Goal: Task Accomplishment & Management: Manage account settings

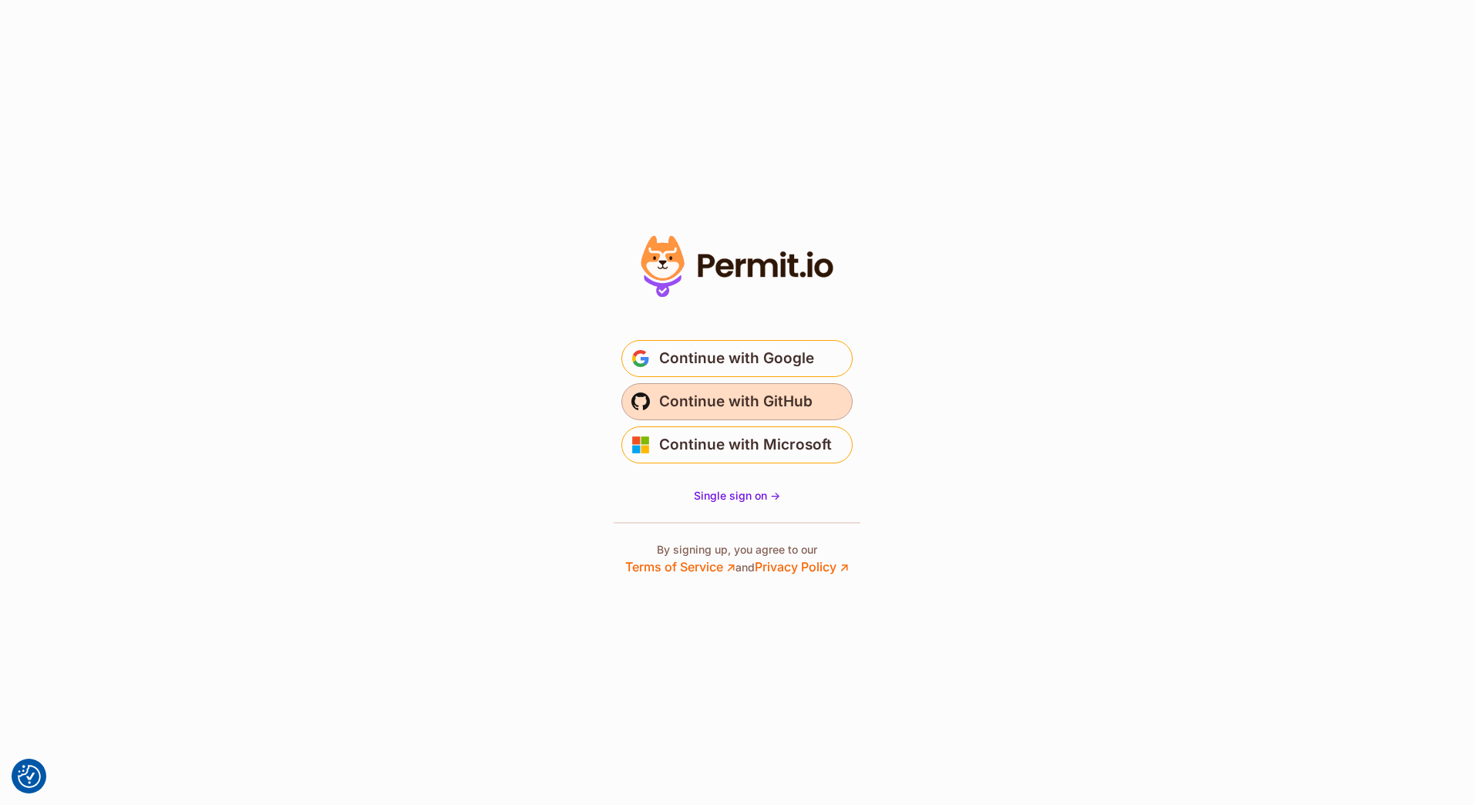
click at [688, 395] on span "Continue with GitHub" at bounding box center [735, 401] width 153 height 25
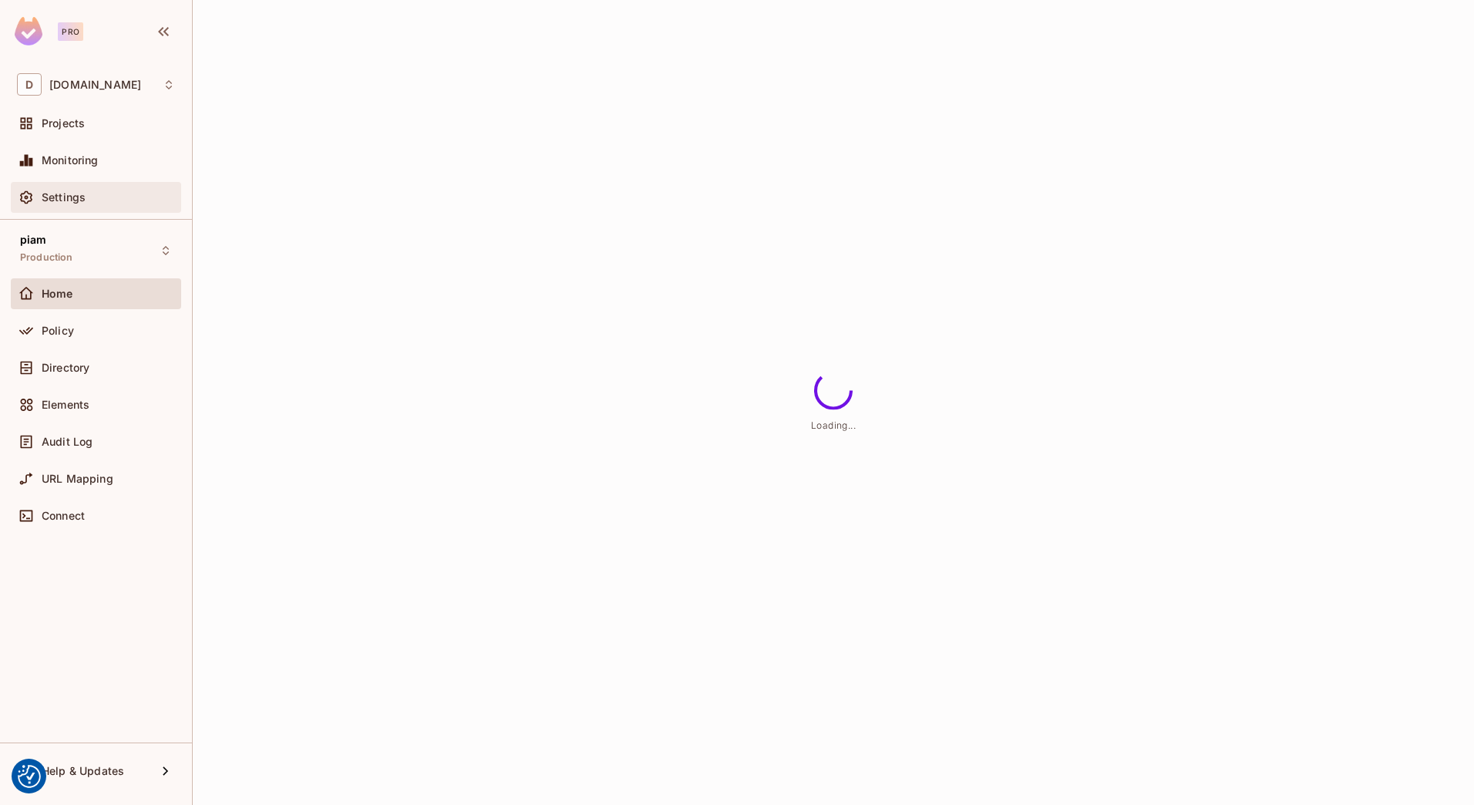
click at [98, 200] on div "Settings" at bounding box center [108, 197] width 133 height 12
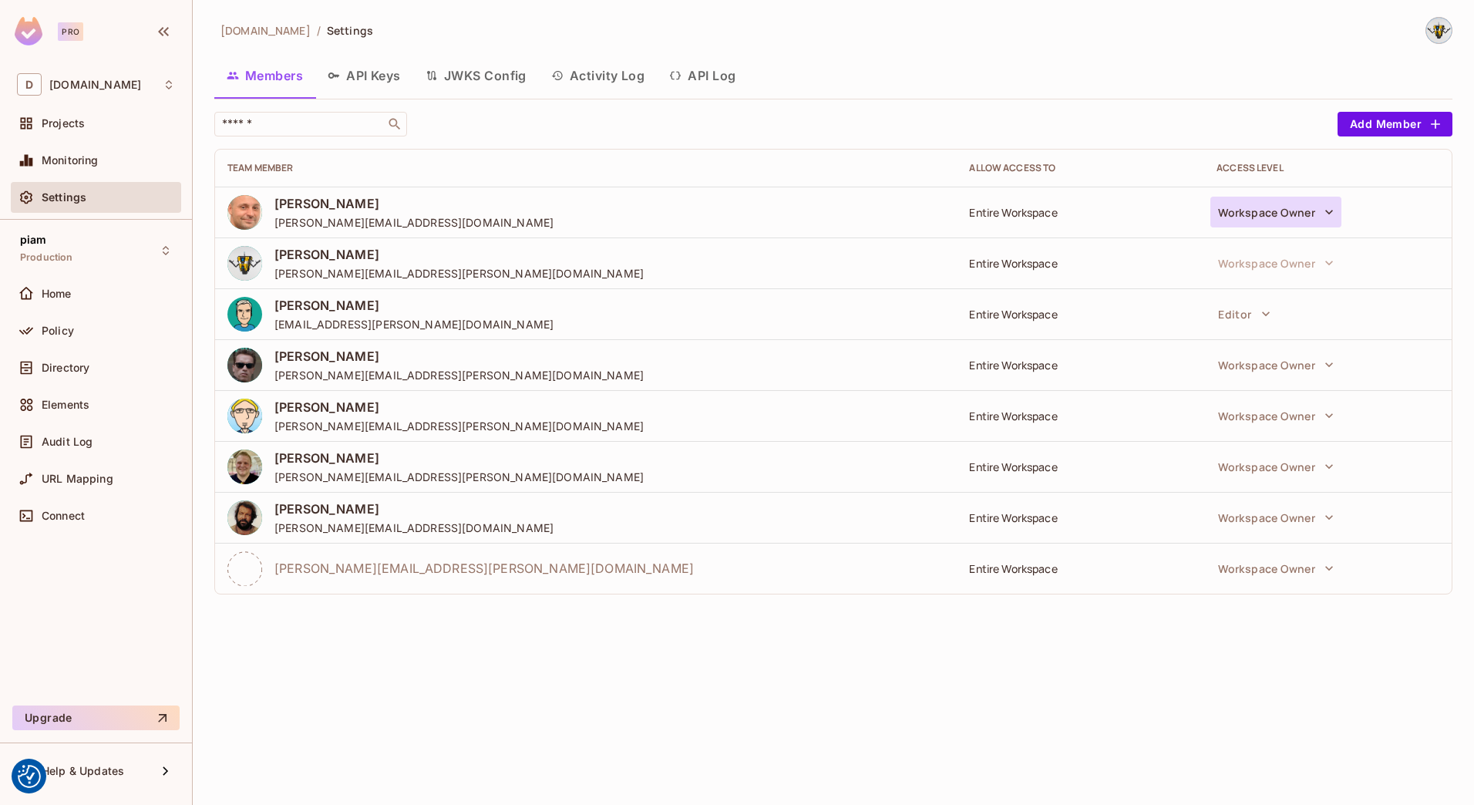
click at [1256, 210] on button "Workspace Owner" at bounding box center [1276, 212] width 131 height 31
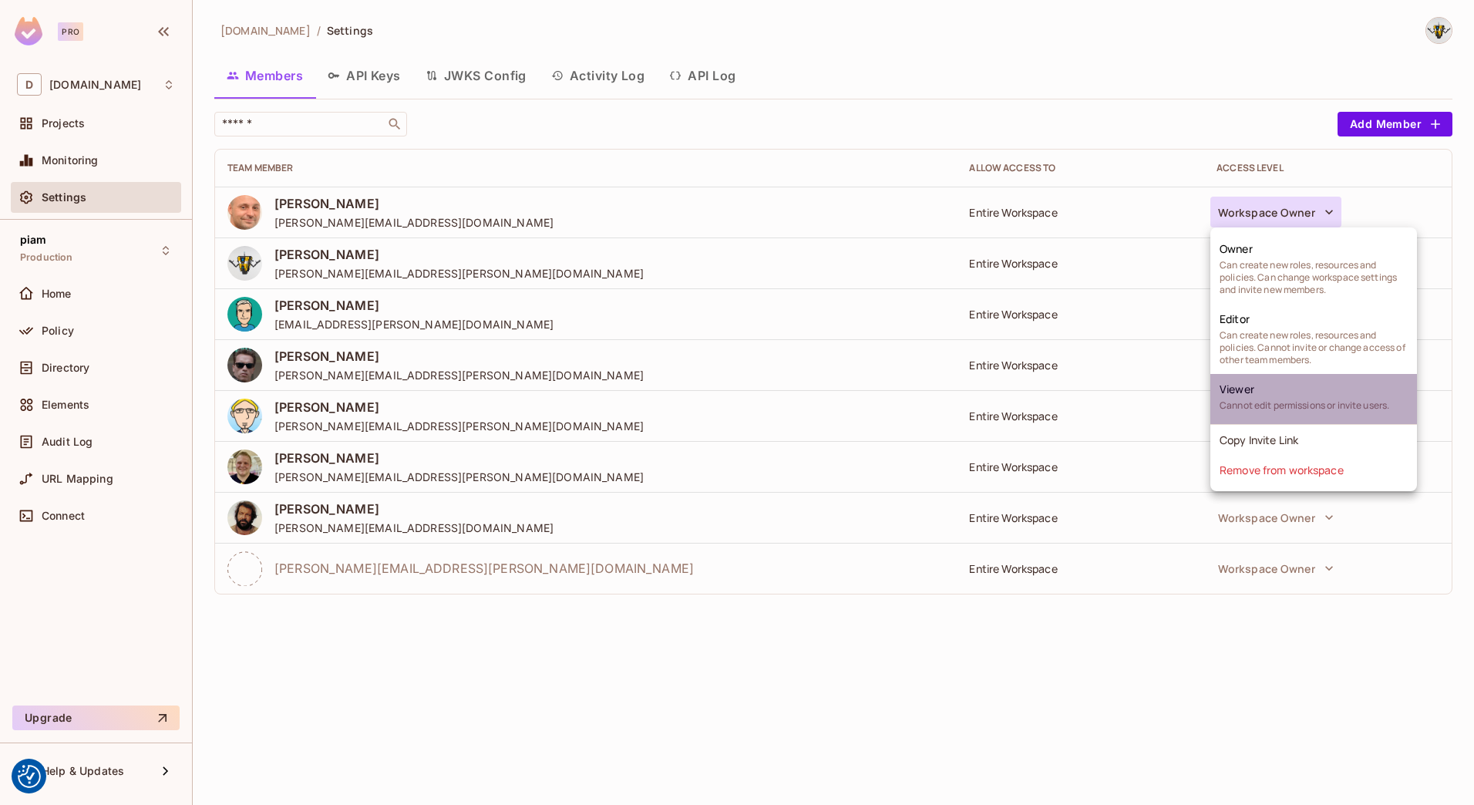
click at [1231, 393] on span "Viewer" at bounding box center [1237, 389] width 35 height 15
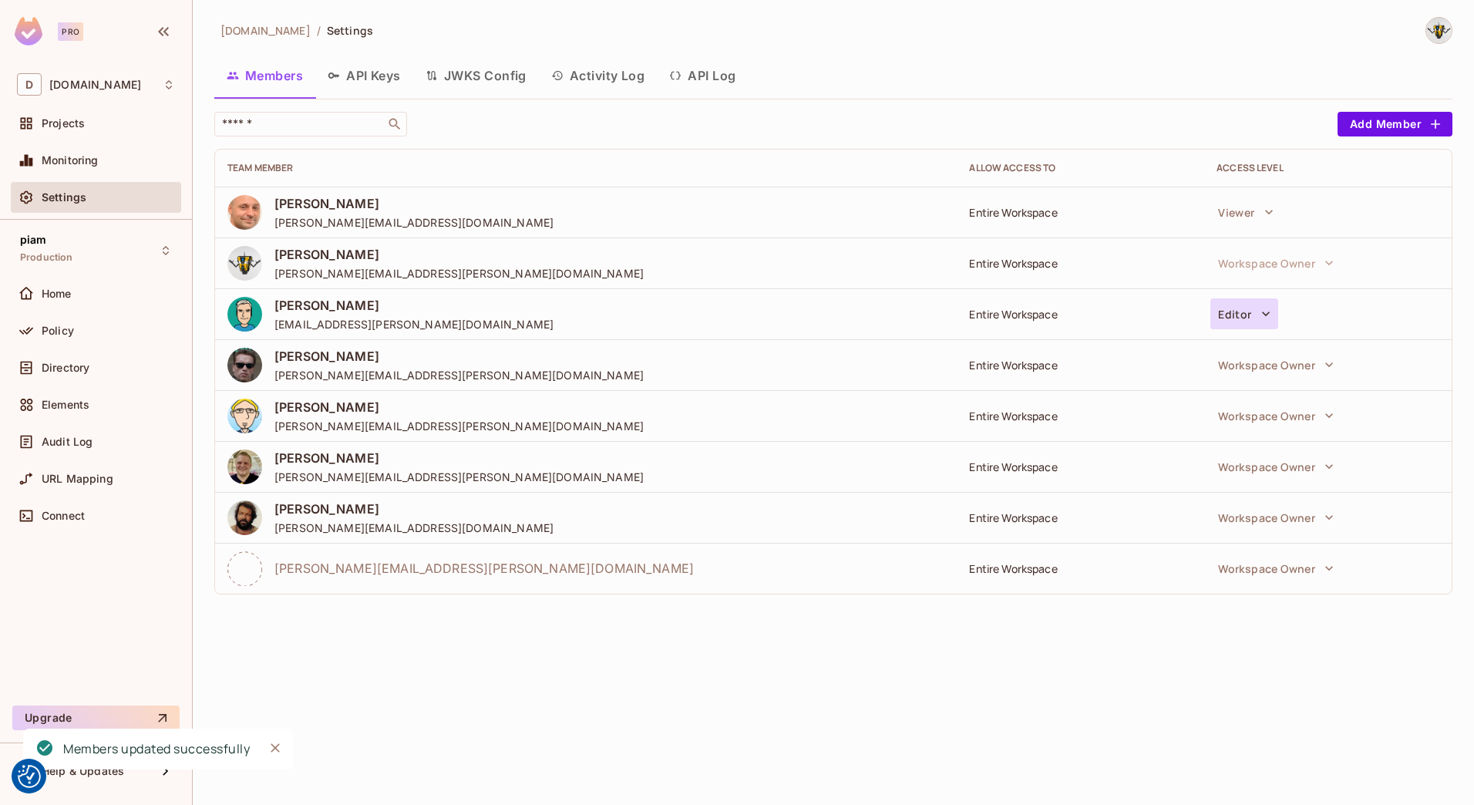
click at [1236, 317] on button "Editor" at bounding box center [1244, 313] width 67 height 31
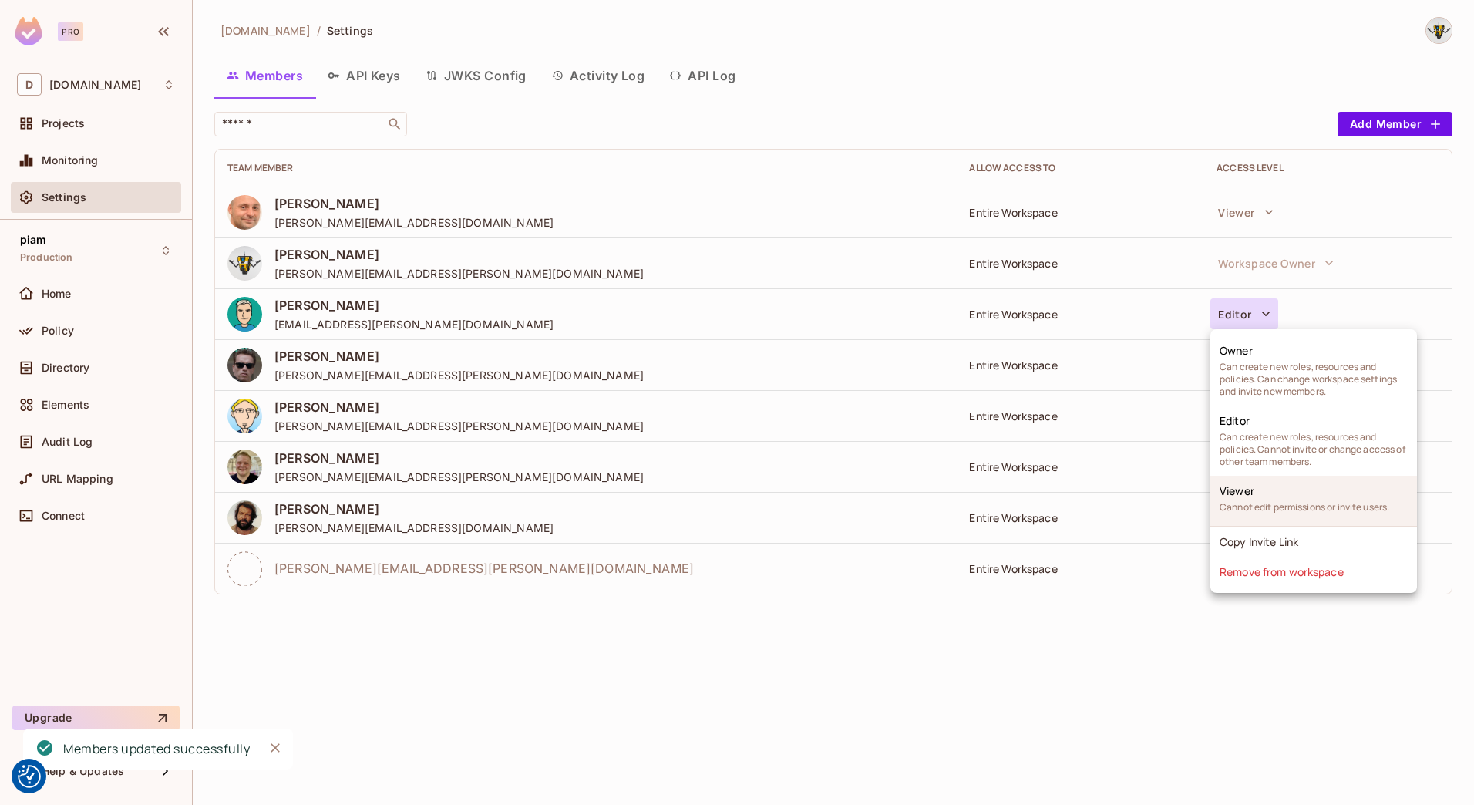
click at [1266, 489] on li "Viewer Cannot edit permissions or invite users." at bounding box center [1314, 501] width 207 height 50
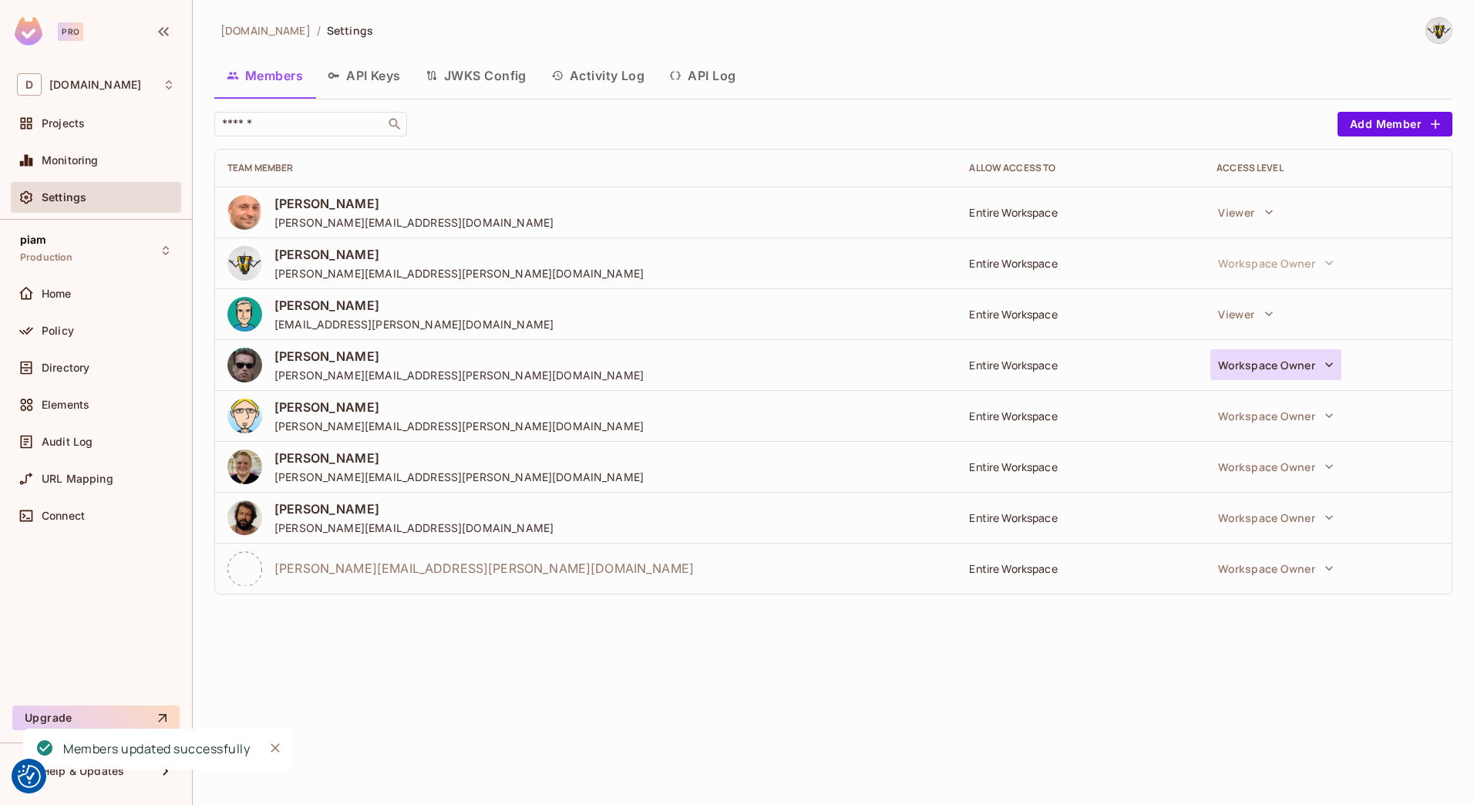
click at [1263, 365] on button "Workspace Owner" at bounding box center [1276, 364] width 131 height 31
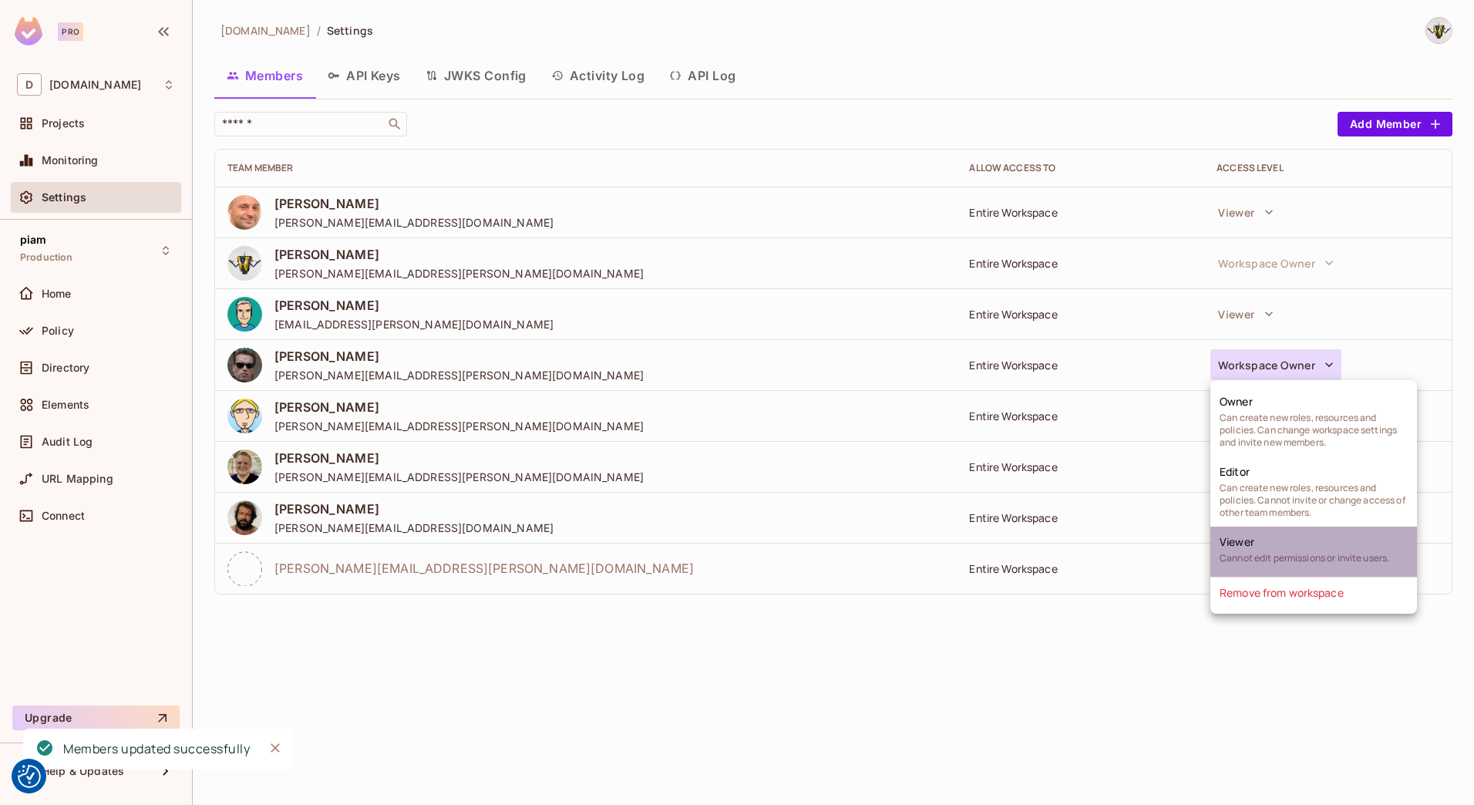
click at [1271, 554] on span "Cannot edit permissions or invite users." at bounding box center [1305, 558] width 170 height 12
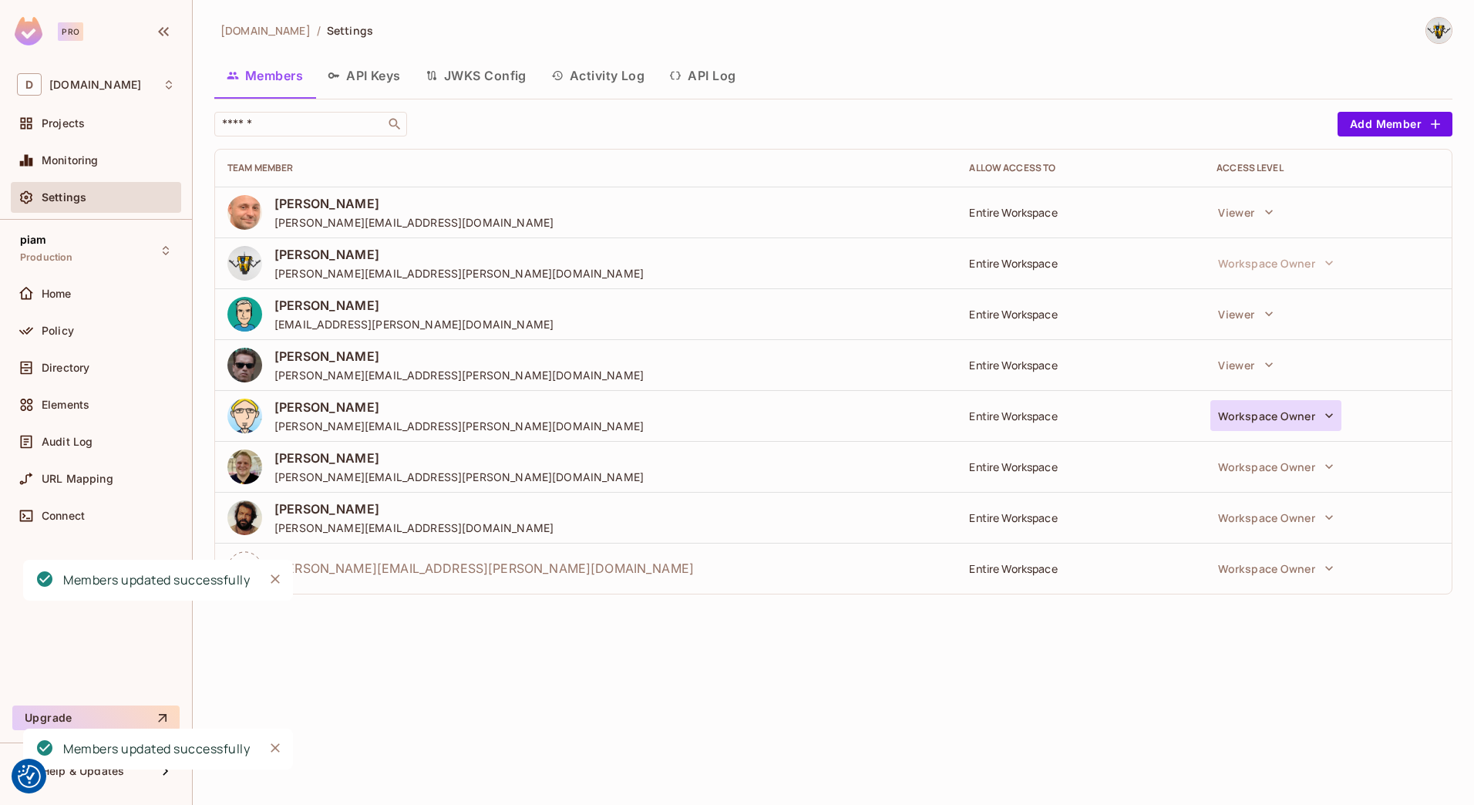
click at [1258, 412] on button "Workspace Owner" at bounding box center [1276, 415] width 131 height 31
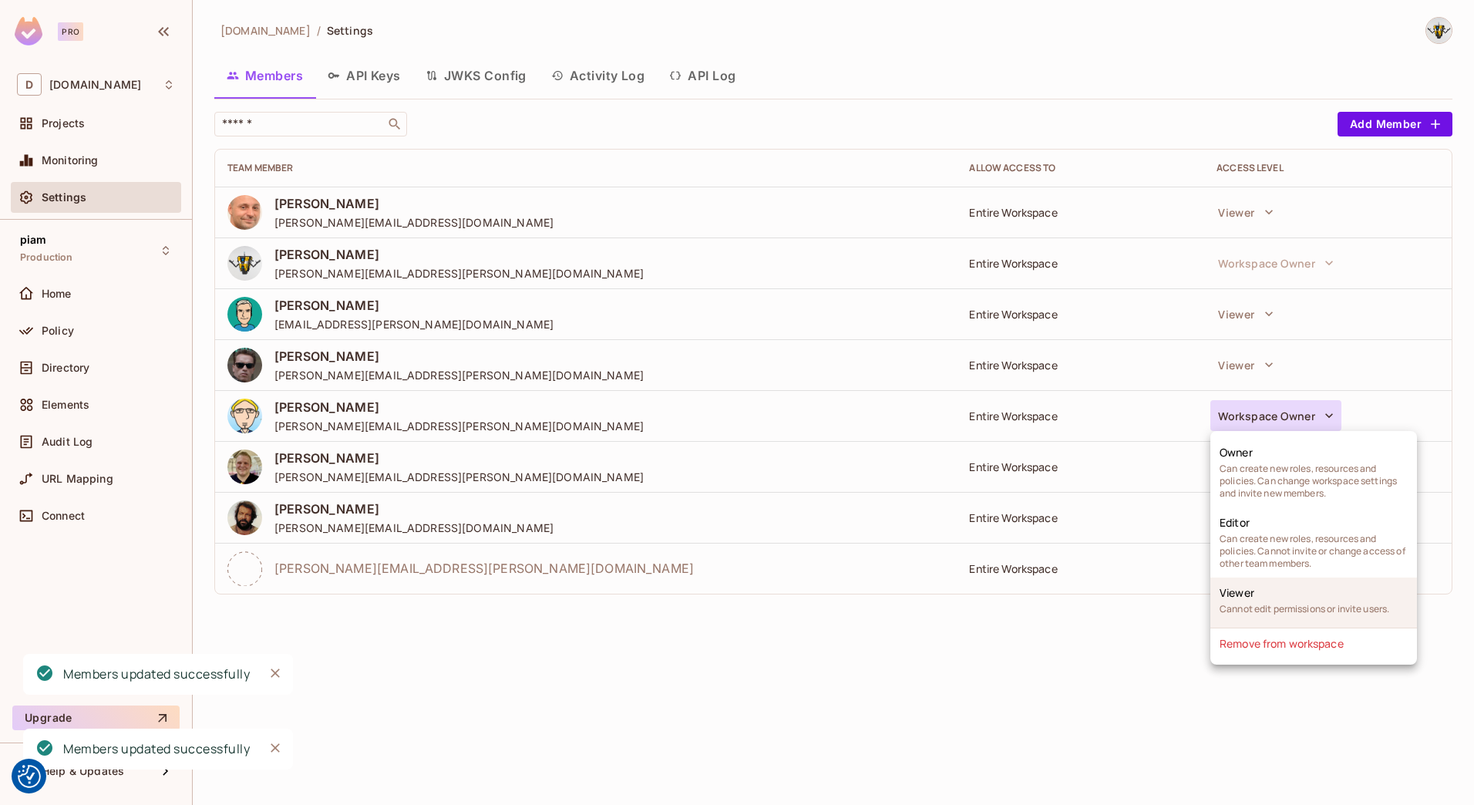
click at [1271, 594] on li "Viewer Cannot edit permissions or invite users." at bounding box center [1314, 603] width 207 height 50
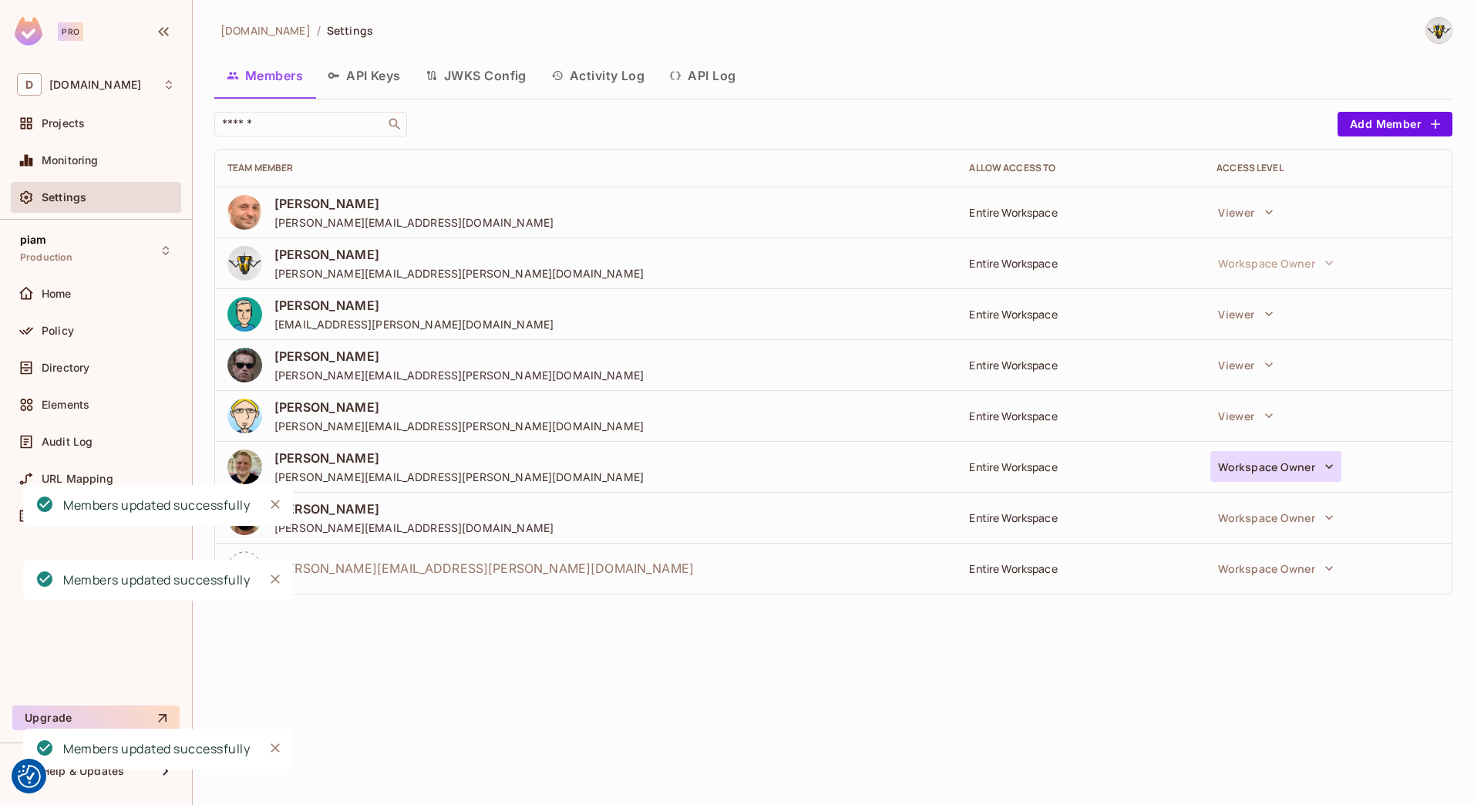
click at [1260, 463] on button "Workspace Owner" at bounding box center [1276, 466] width 131 height 31
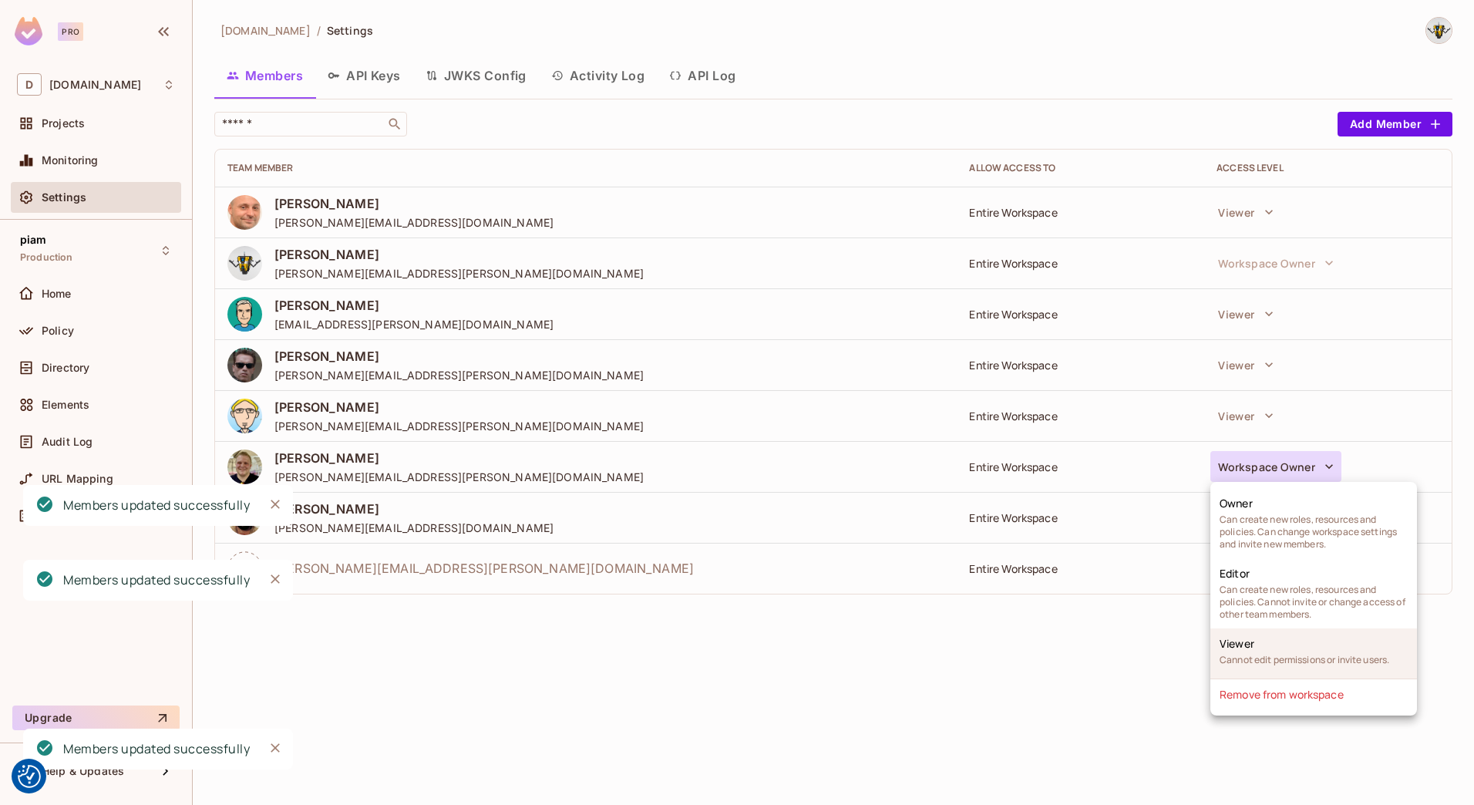
click at [1271, 649] on li "Viewer Cannot edit permissions or invite users." at bounding box center [1314, 653] width 207 height 50
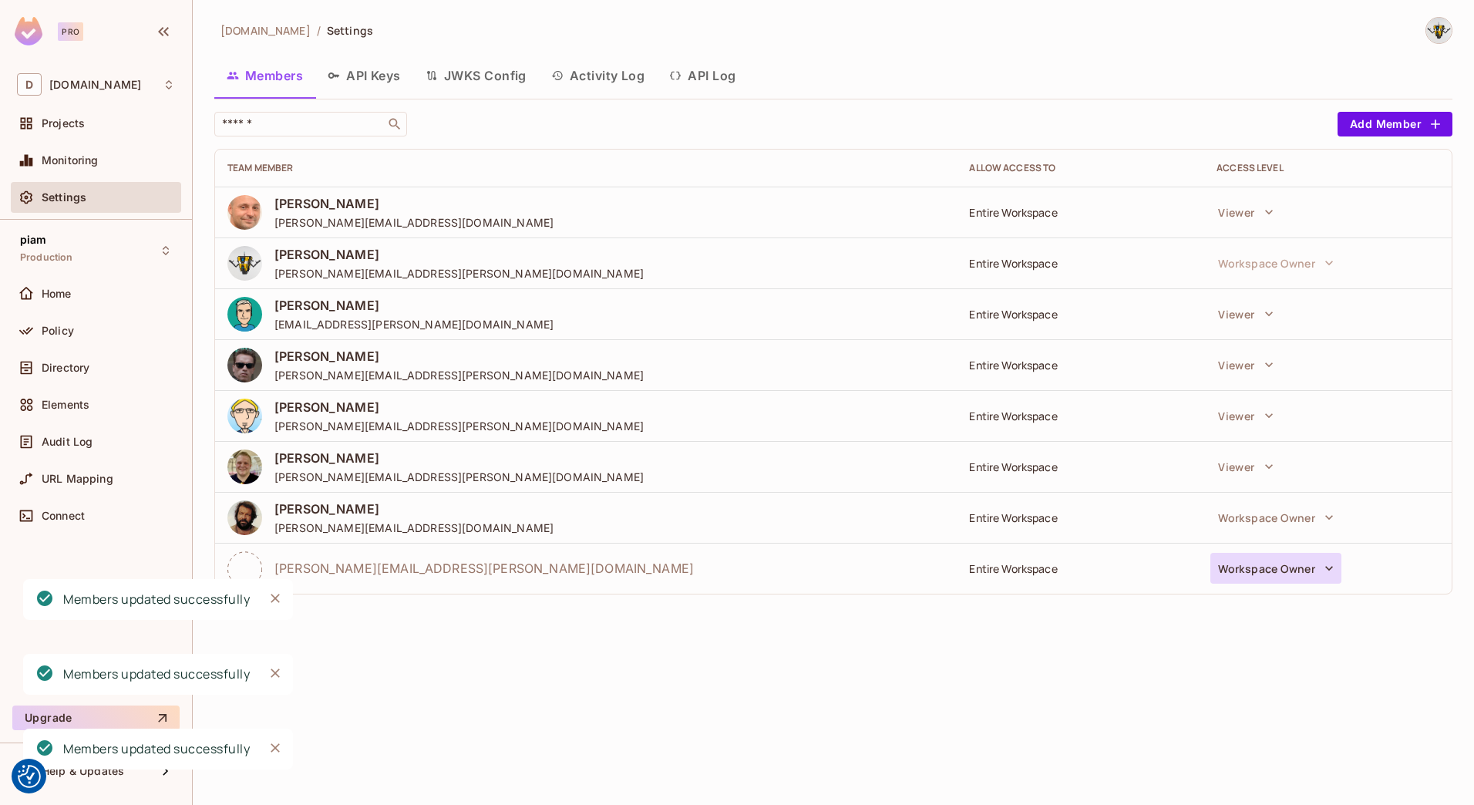
click at [1268, 574] on button "Workspace Owner" at bounding box center [1276, 568] width 131 height 31
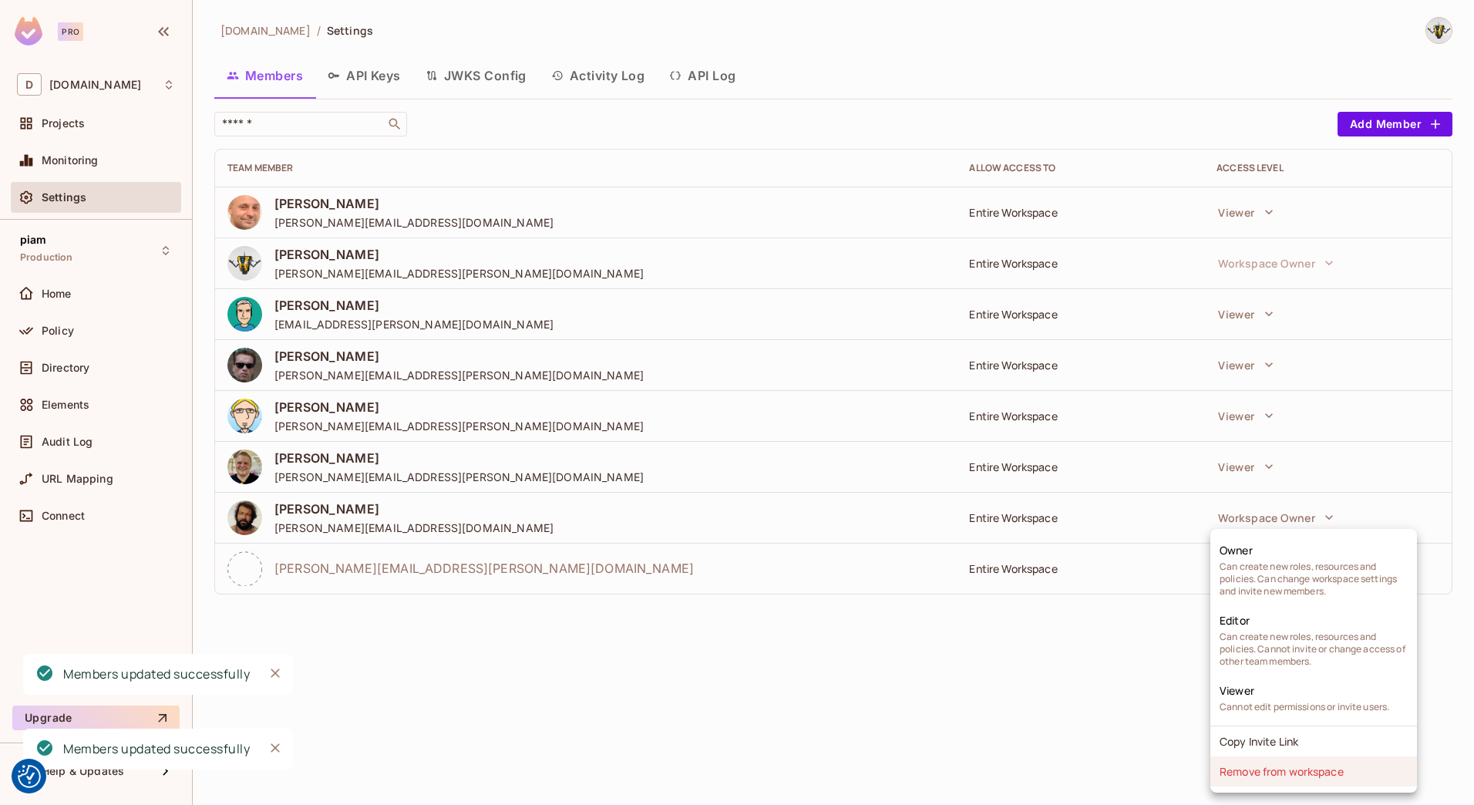
click at [1238, 776] on li "Remove from workspace" at bounding box center [1314, 771] width 207 height 30
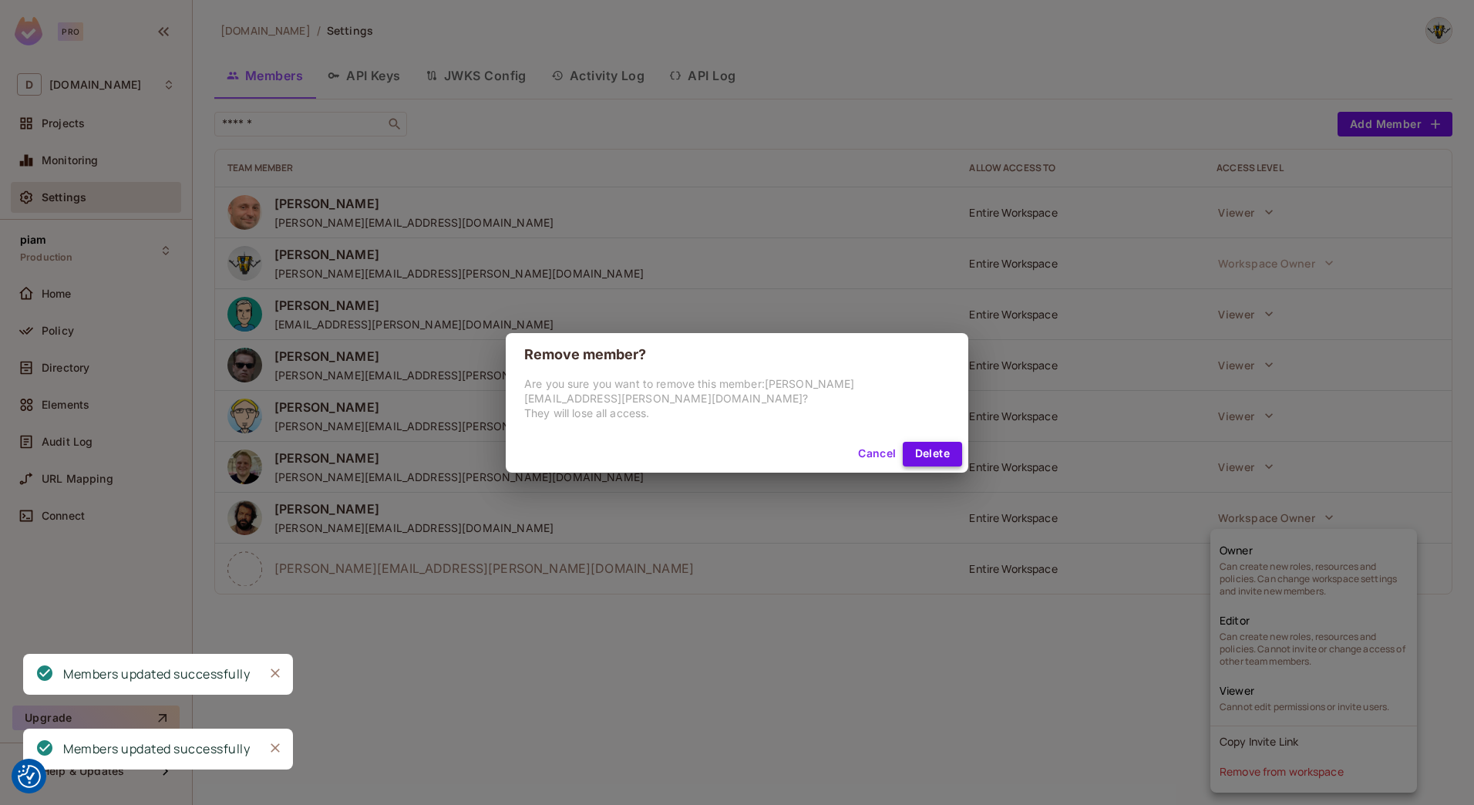
click at [933, 448] on button "Delete" at bounding box center [932, 454] width 59 height 25
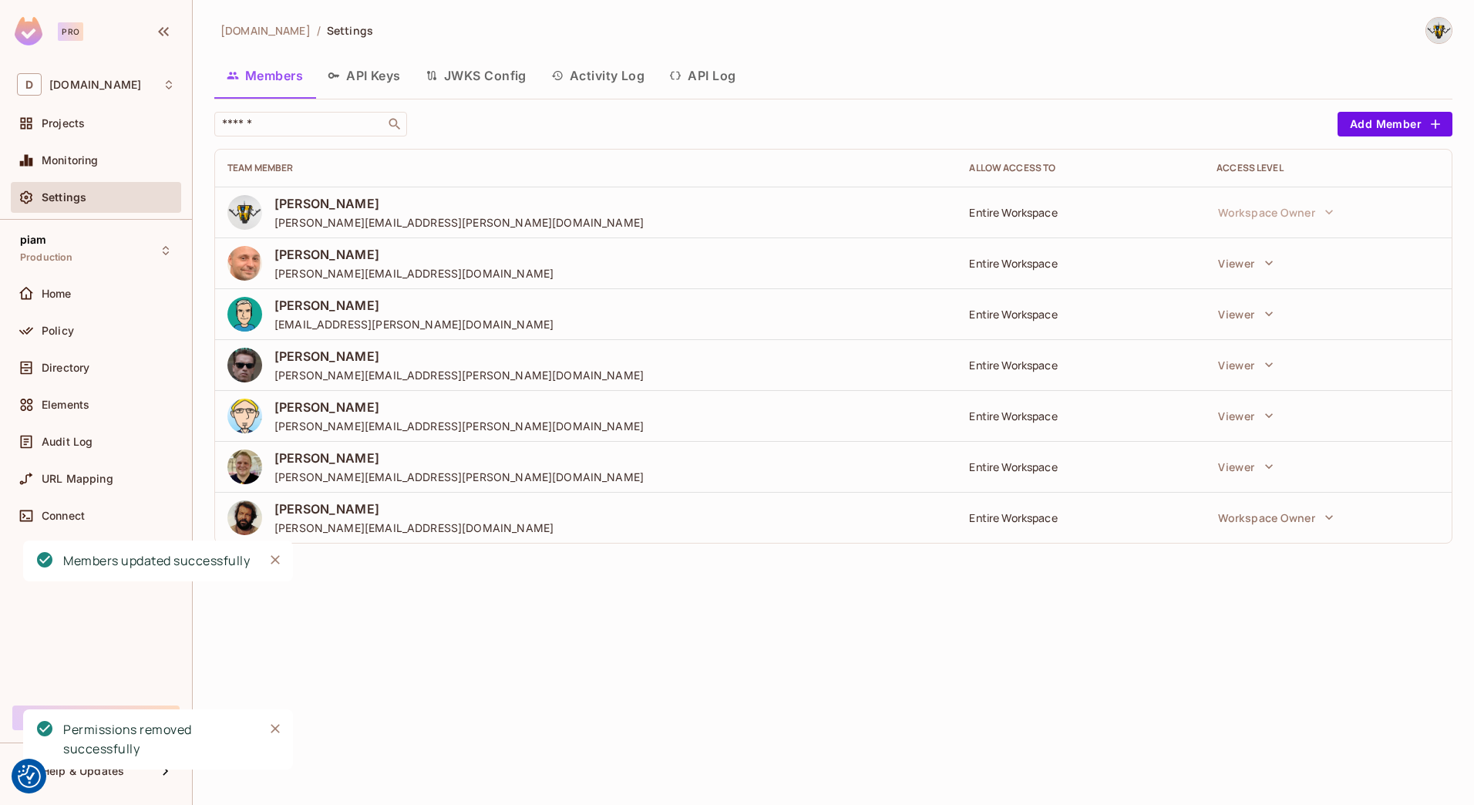
click at [702, 648] on div "datev.de / Settings Members API Keys JWKS Config Activity Log API Log ​ Add Mem…" at bounding box center [834, 402] width 1282 height 805
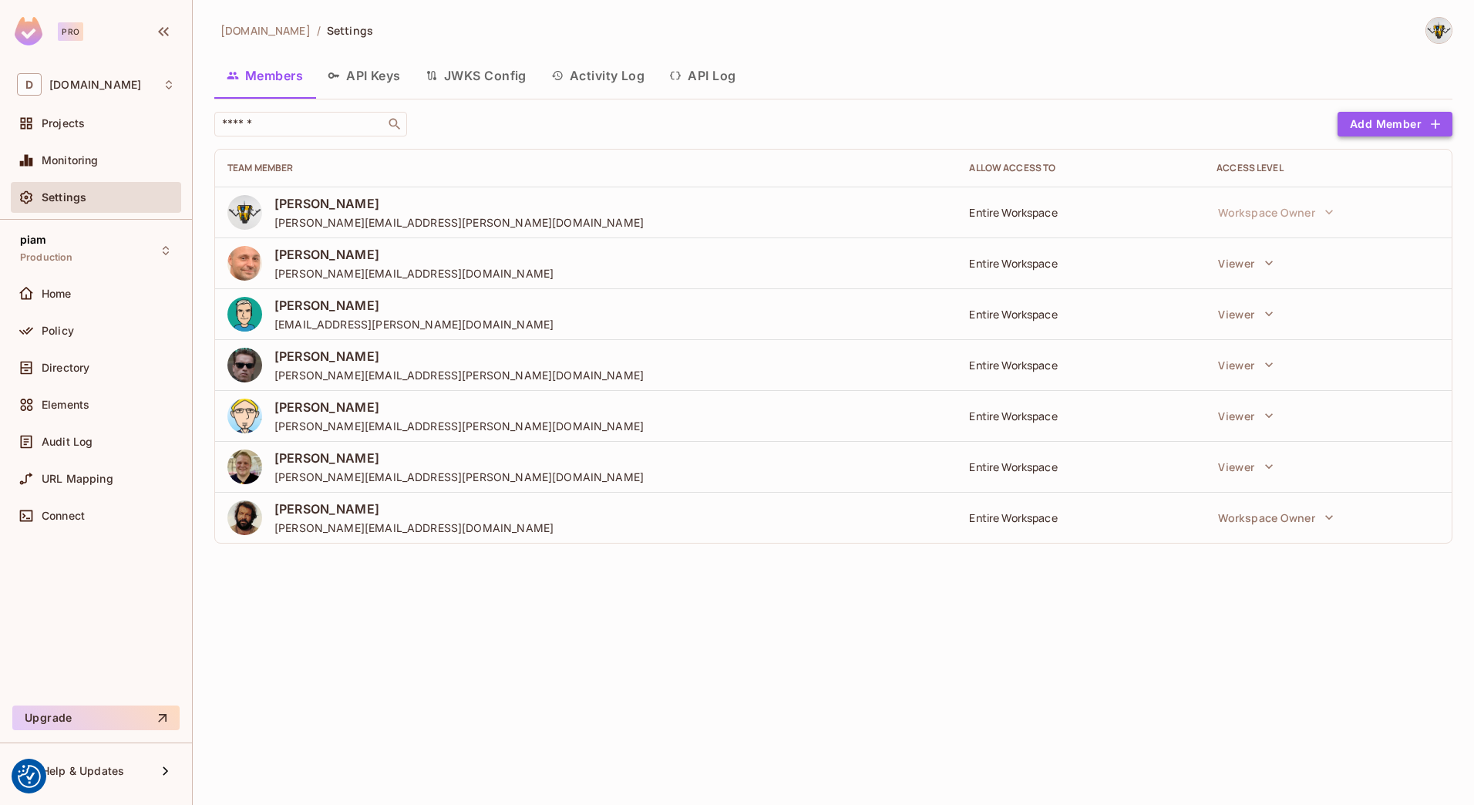
click at [1383, 128] on button "Add Member" at bounding box center [1395, 124] width 115 height 25
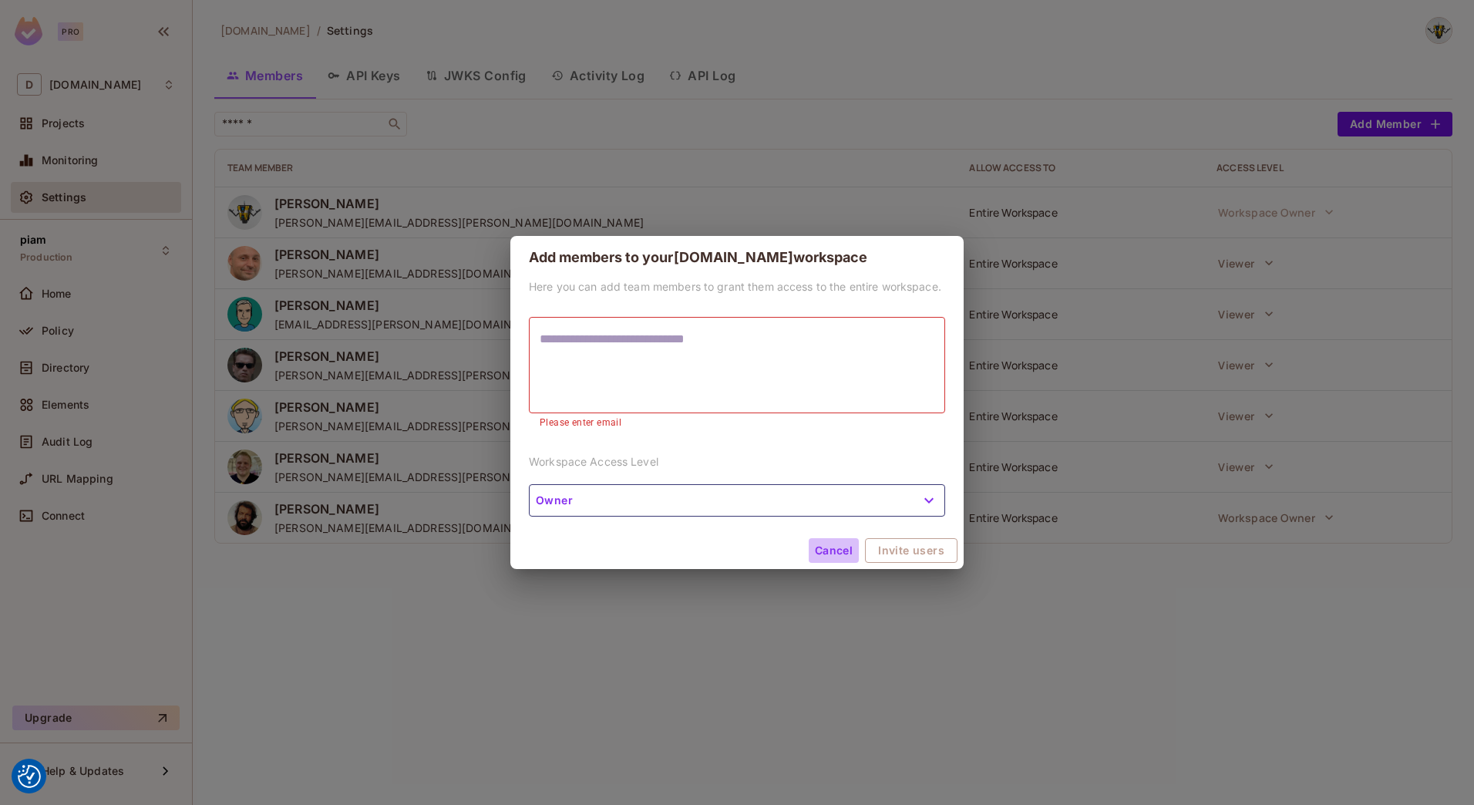
click at [847, 544] on button "Cancel" at bounding box center [834, 550] width 50 height 25
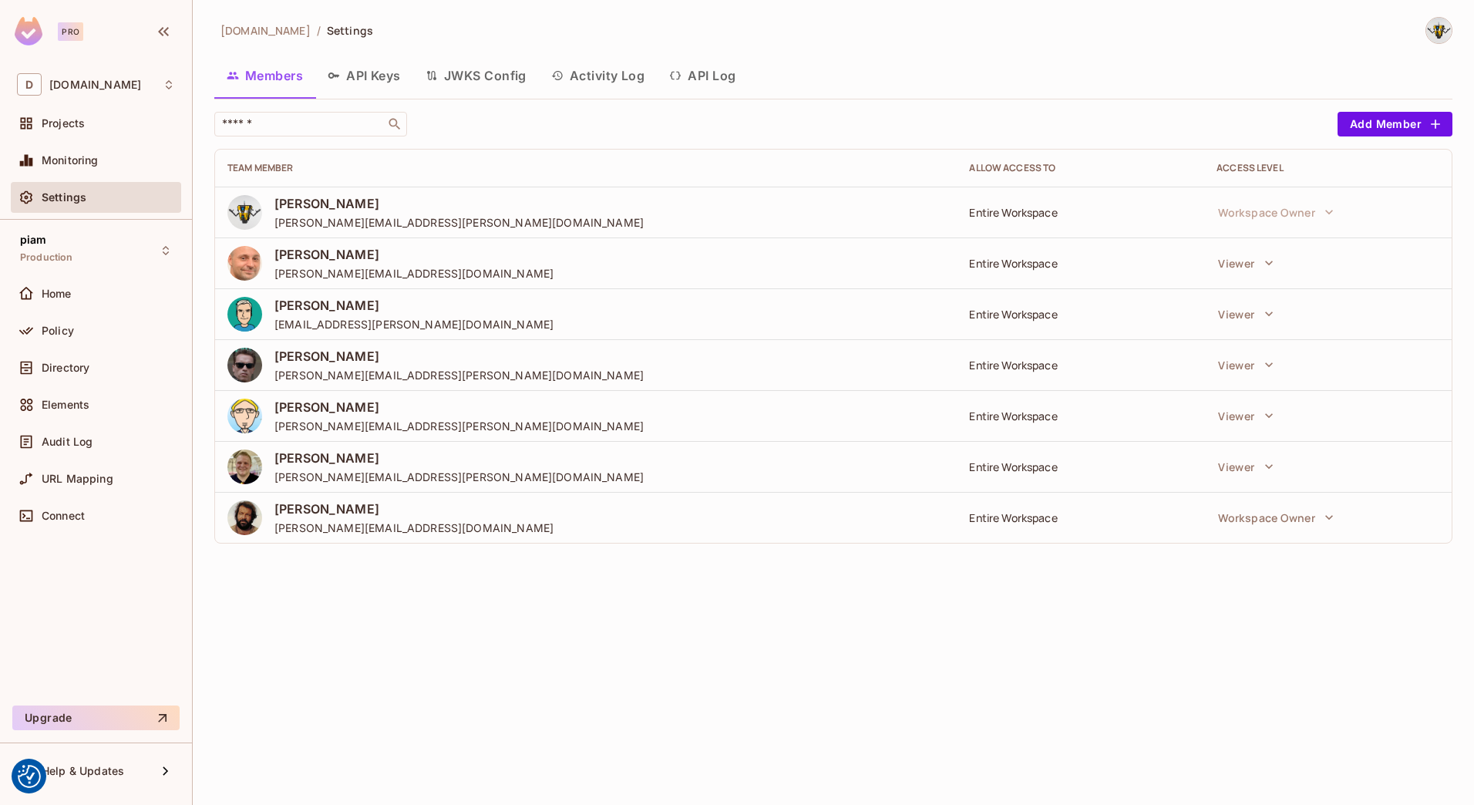
click at [733, 617] on div "datev.de / Settings Members API Keys JWKS Config Activity Log API Log ​ Add Mem…" at bounding box center [834, 402] width 1282 height 805
click at [1379, 114] on button "Add Member" at bounding box center [1395, 124] width 115 height 25
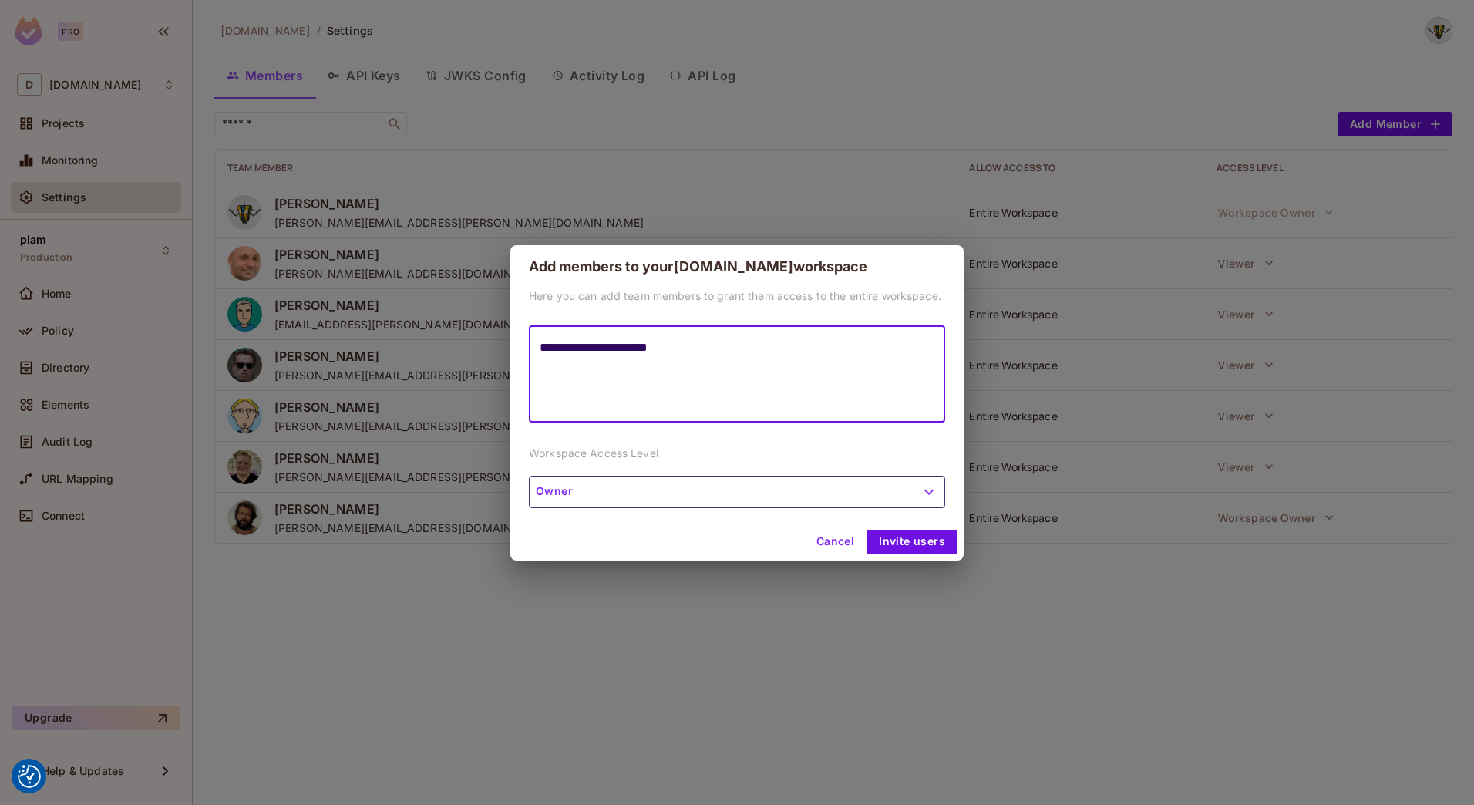
type textarea "**********"
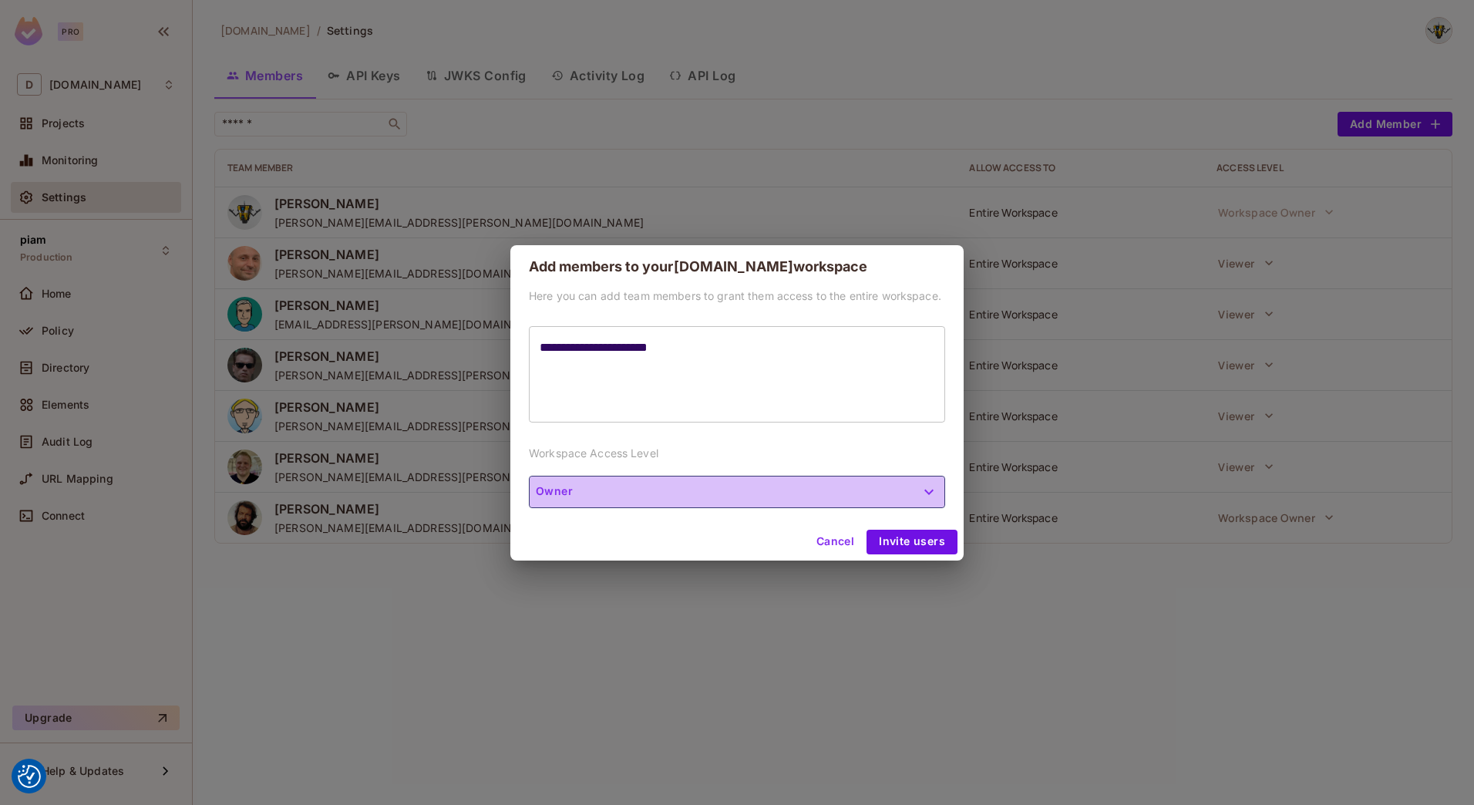
click at [579, 490] on button "Owner" at bounding box center [737, 492] width 416 height 32
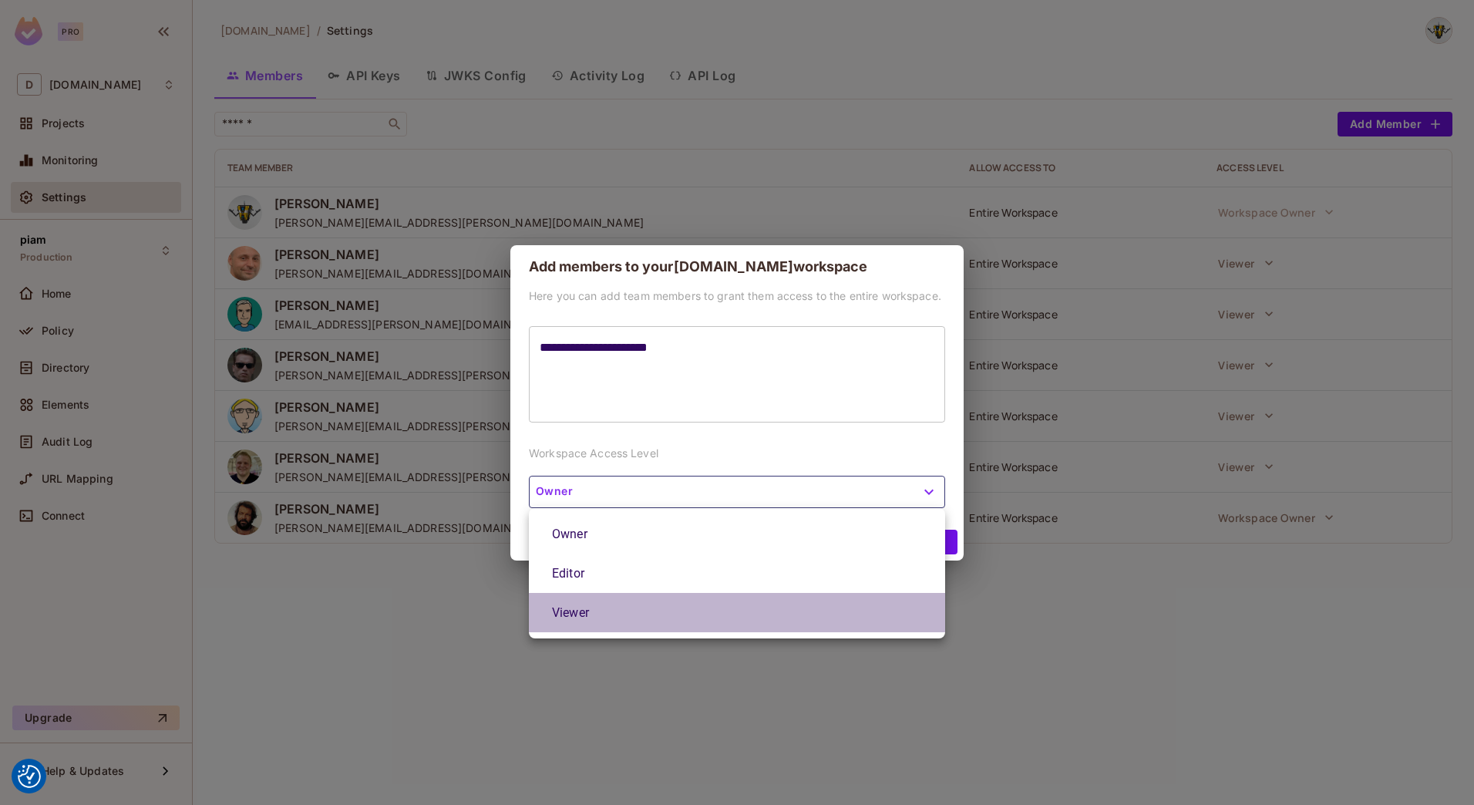
click at [562, 617] on li "Viewer" at bounding box center [737, 612] width 416 height 39
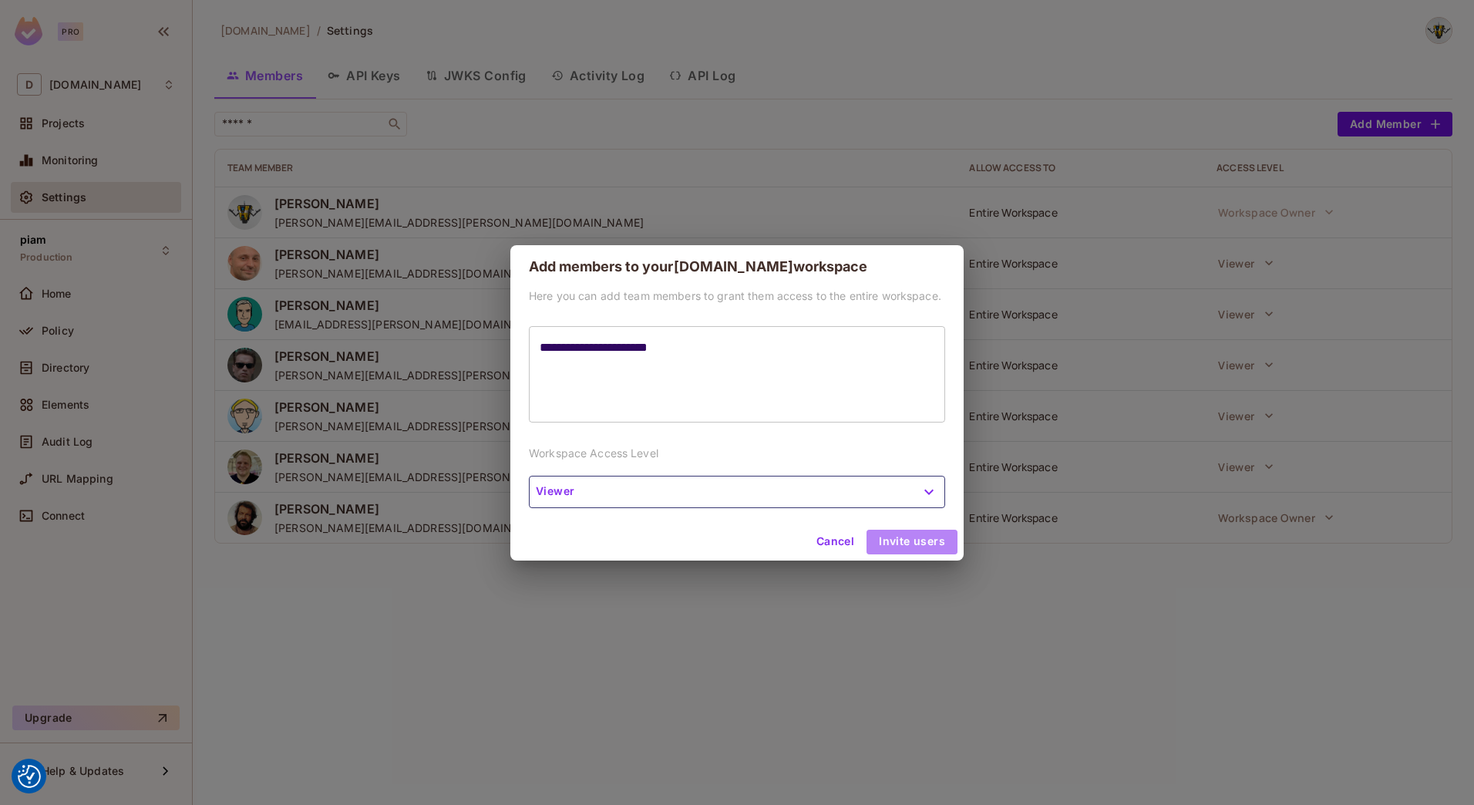
click at [915, 534] on button "Invite users" at bounding box center [912, 542] width 91 height 25
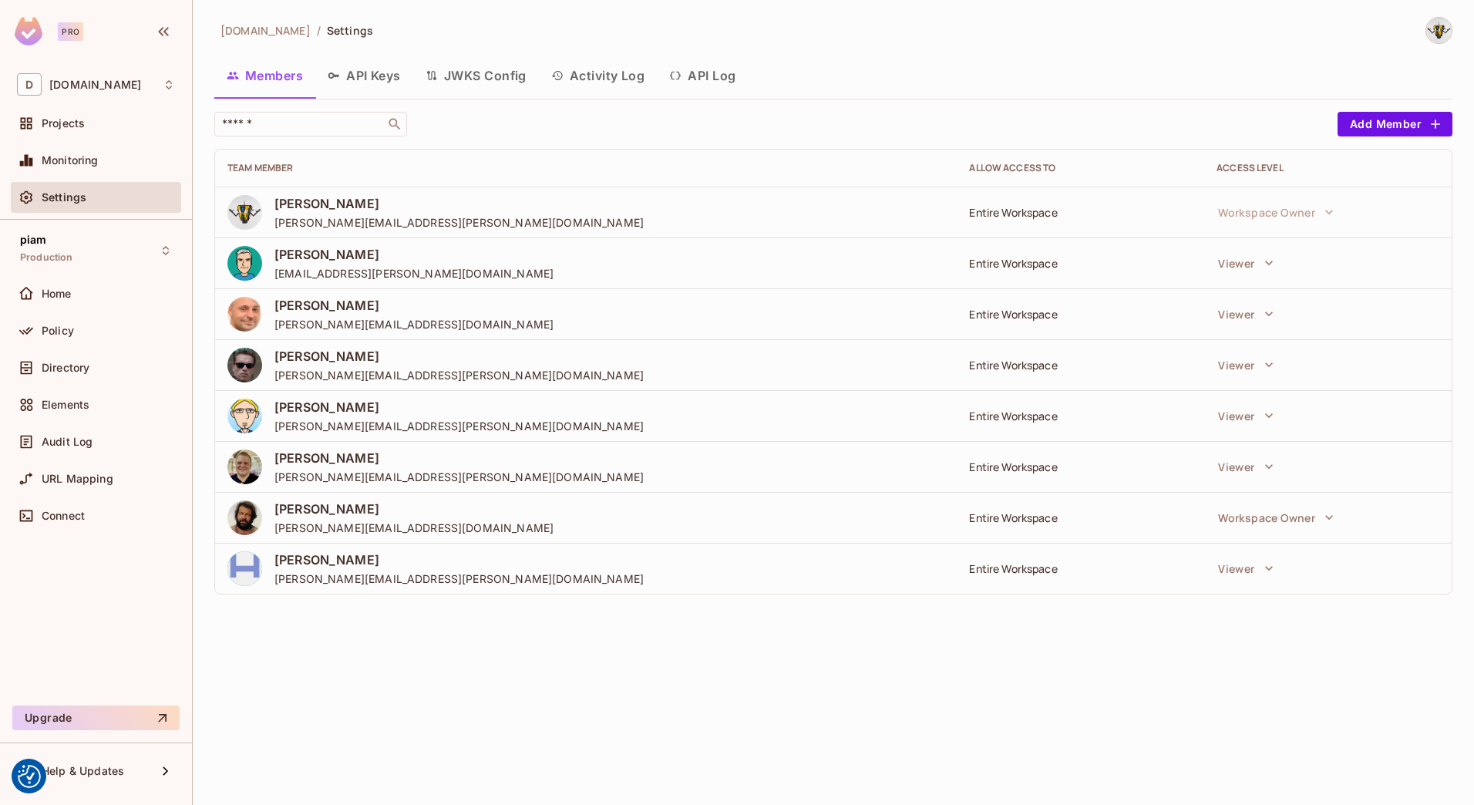
click at [1001, 226] on td "Entire Workspace" at bounding box center [1081, 212] width 248 height 51
click at [995, 205] on div "Entire Workspace" at bounding box center [1080, 212] width 223 height 15
drag, startPoint x: 995, startPoint y: 205, endPoint x: 817, endPoint y: 233, distance: 180.3
click at [854, 249] on div "Lieb, Jannik jannik.lieb@datev.de" at bounding box center [585, 263] width 717 height 35
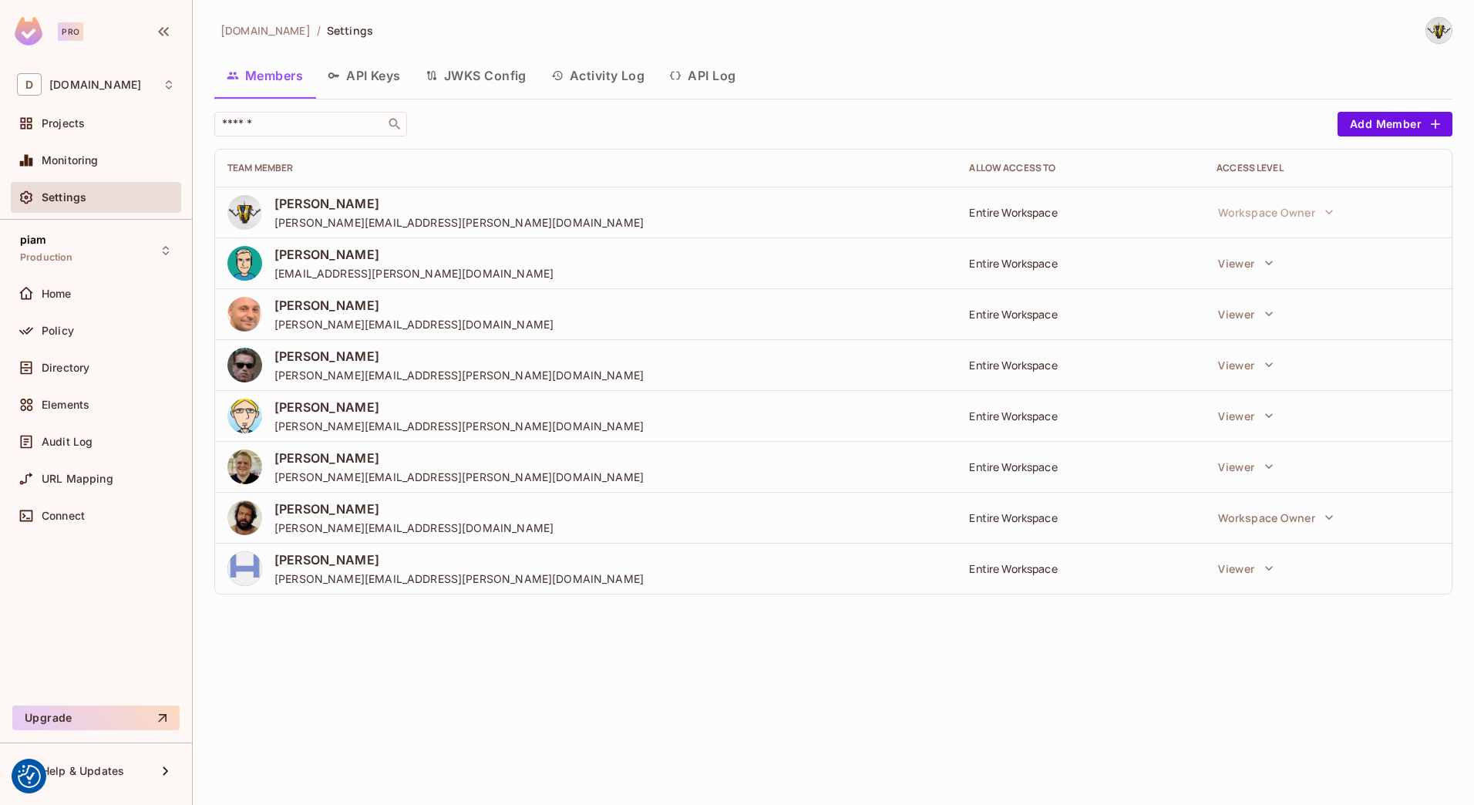
click at [365, 72] on button "API Keys" at bounding box center [364, 75] width 98 height 39
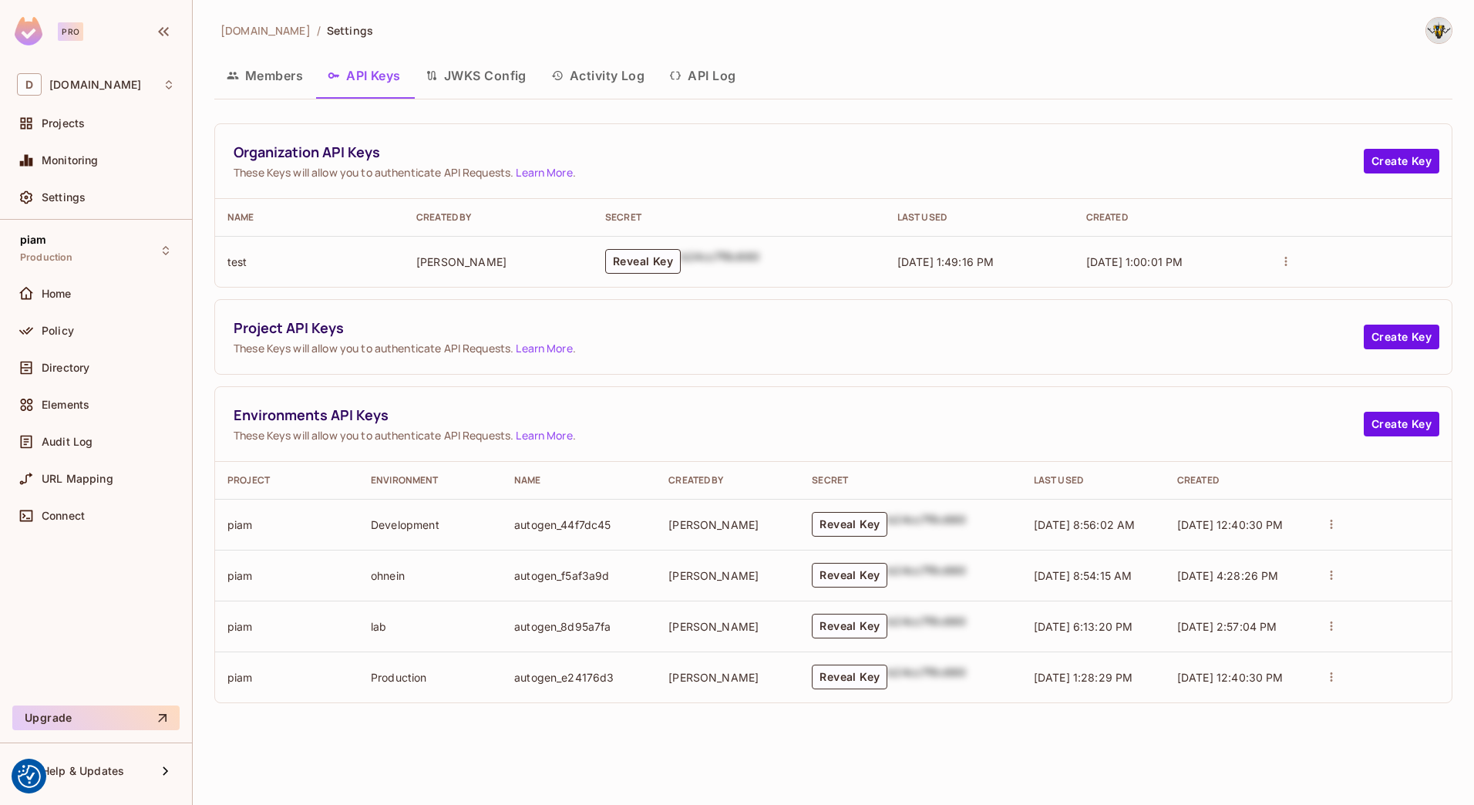
click at [278, 75] on button "Members" at bounding box center [264, 75] width 101 height 39
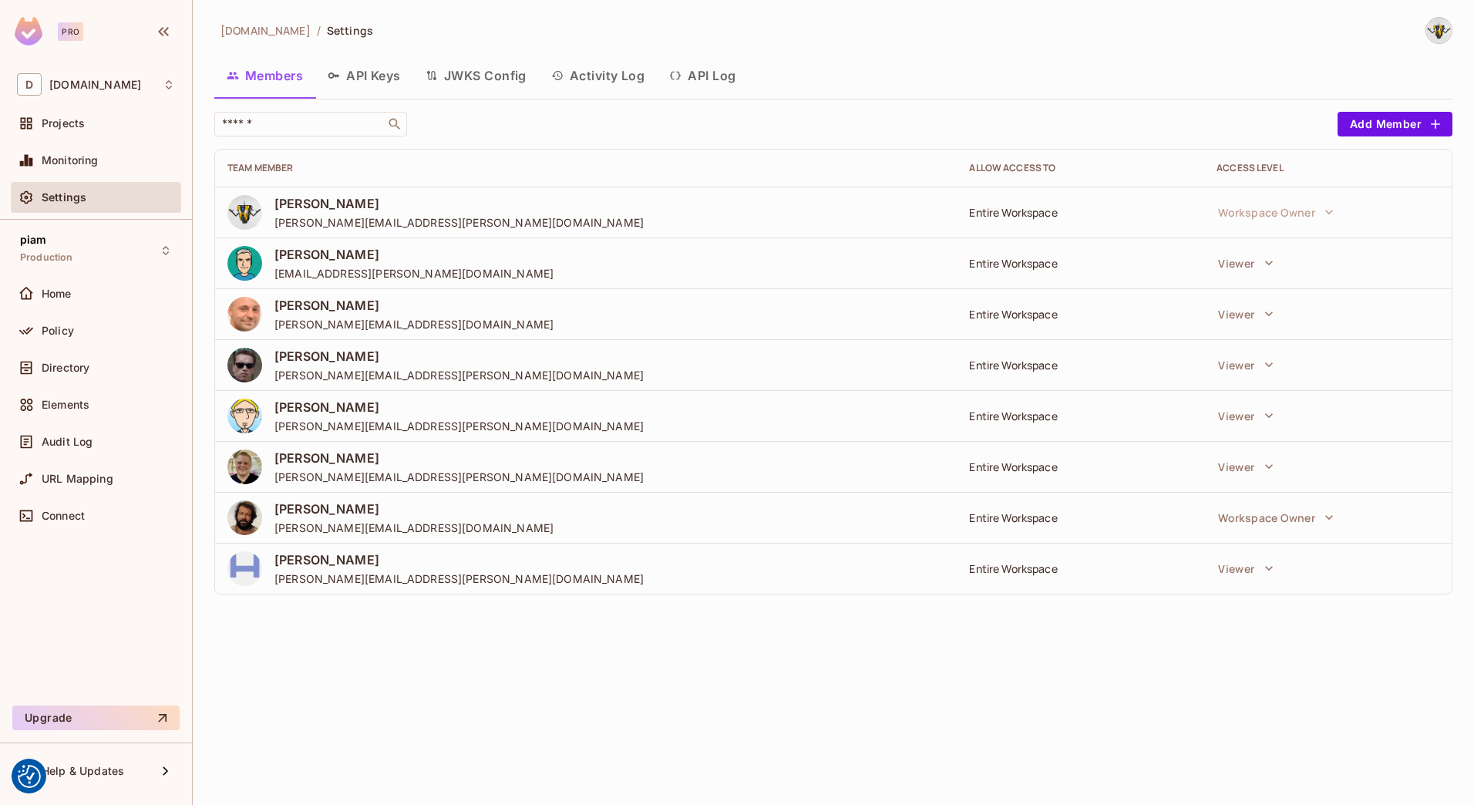
click at [232, 563] on img at bounding box center [244, 568] width 35 height 35
click at [527, 570] on div "Triller, Adrian Adrian.Triller@datev.de" at bounding box center [585, 568] width 717 height 35
